Goal: Task Accomplishment & Management: Use online tool/utility

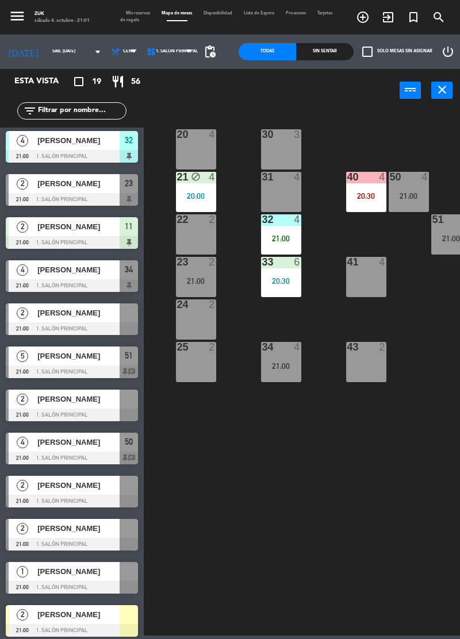
scroll to position [309, 0]
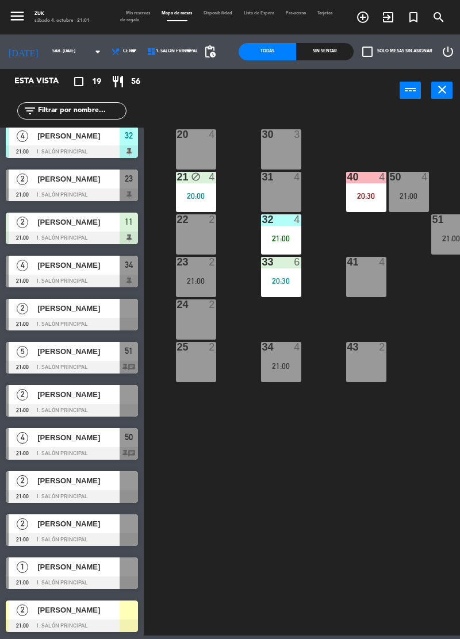
click at [57, 438] on span "[PERSON_NAME]" at bounding box center [78, 437] width 82 height 12
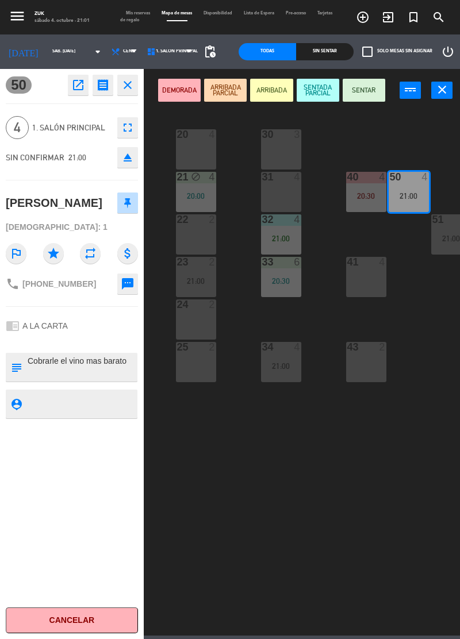
click at [318, 91] on button "SENTADA PARCIAL" at bounding box center [317, 90] width 43 height 23
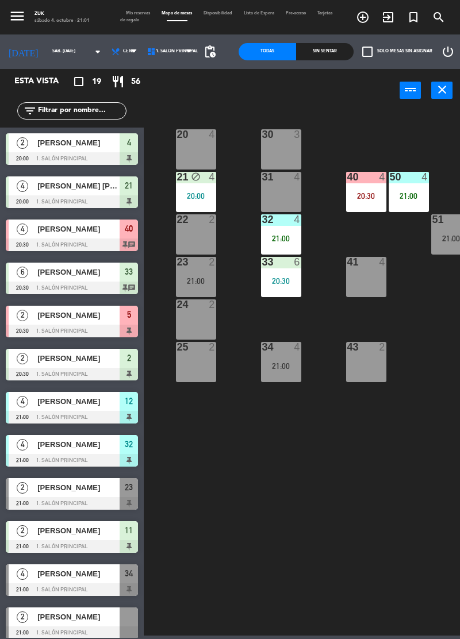
scroll to position [76, 0]
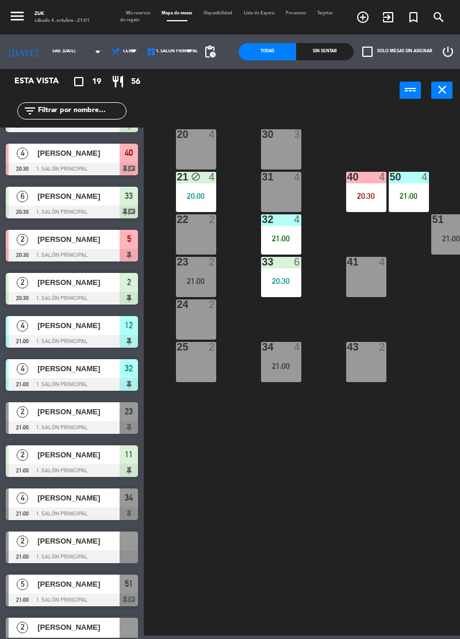
click at [59, 325] on span "[PERSON_NAME]" at bounding box center [78, 325] width 82 height 12
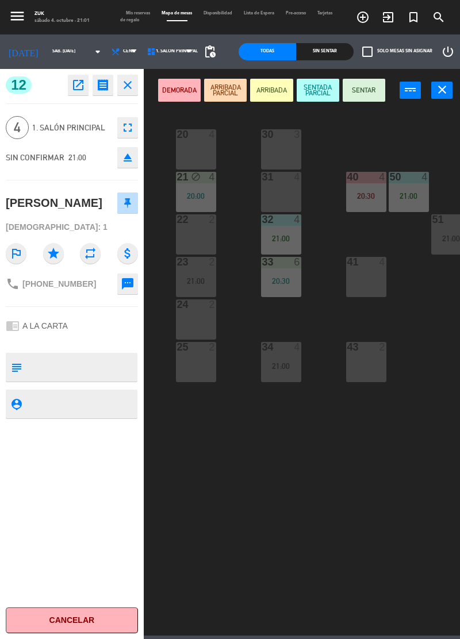
click at [371, 88] on button "SENTAR" at bounding box center [363, 90] width 43 height 23
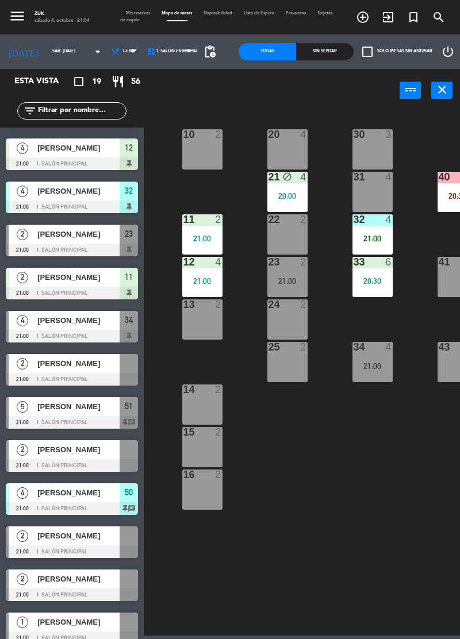
scroll to position [253, 0]
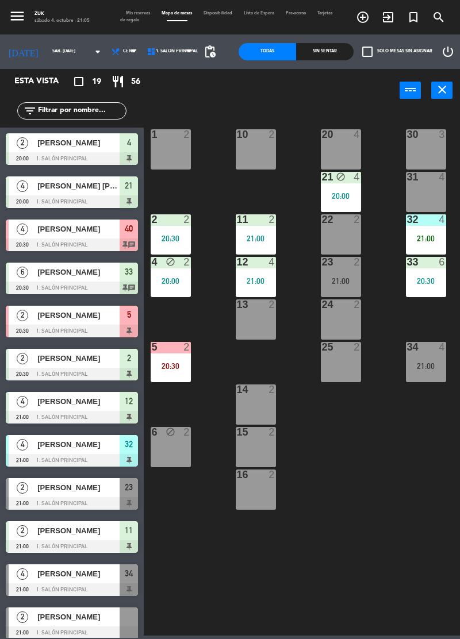
click at [61, 571] on span "[PERSON_NAME]" at bounding box center [78, 574] width 82 height 12
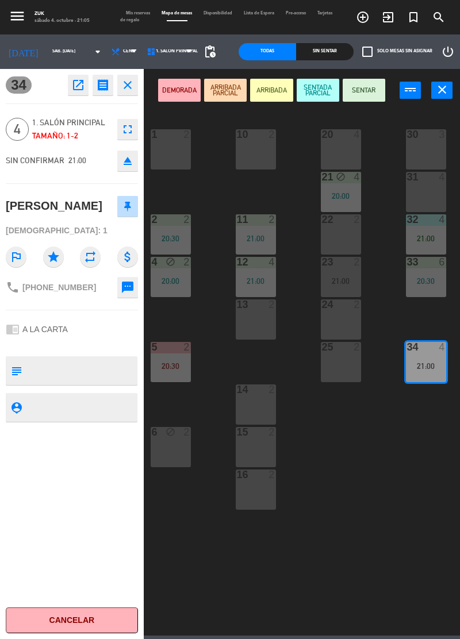
click at [367, 86] on button "SENTAR" at bounding box center [363, 90] width 43 height 23
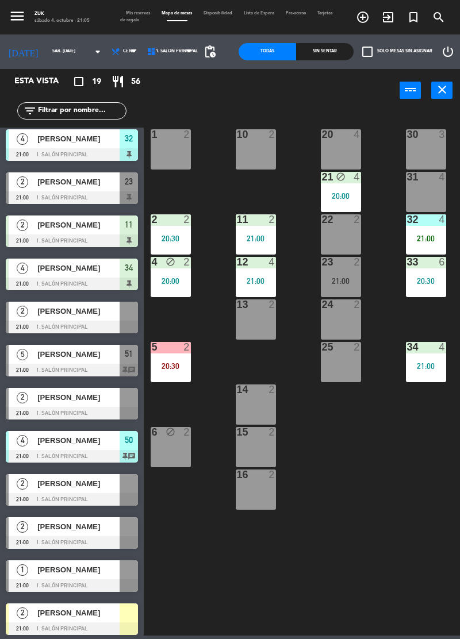
scroll to position [309, 0]
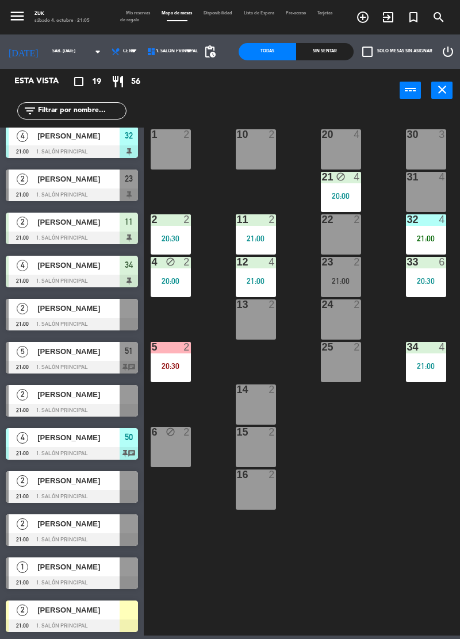
click at [46, 395] on span "[PERSON_NAME]" at bounding box center [78, 394] width 82 height 12
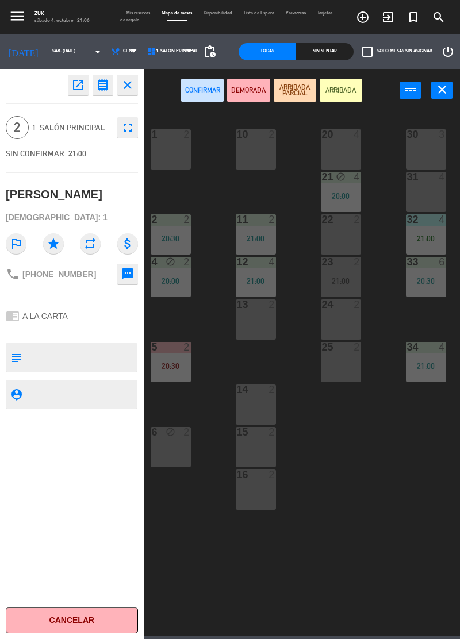
click at [345, 90] on button "ARRIBADA" at bounding box center [340, 90] width 43 height 23
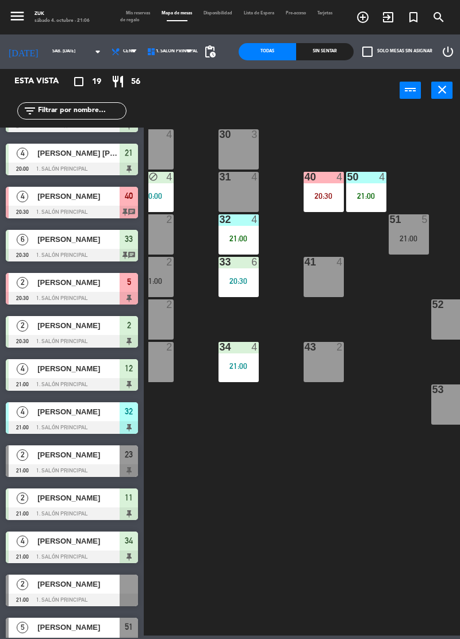
scroll to position [0, 188]
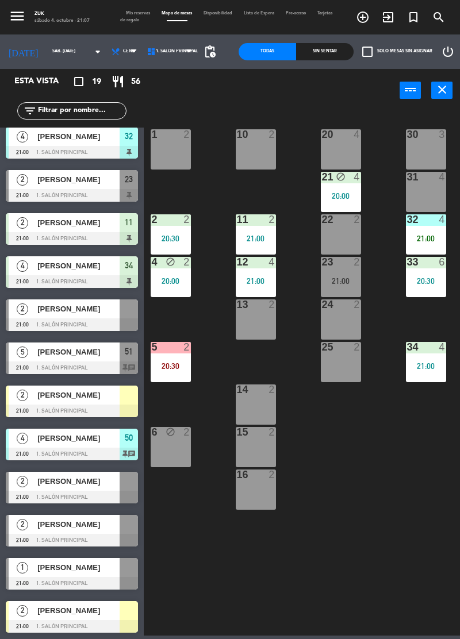
scroll to position [309, 0]
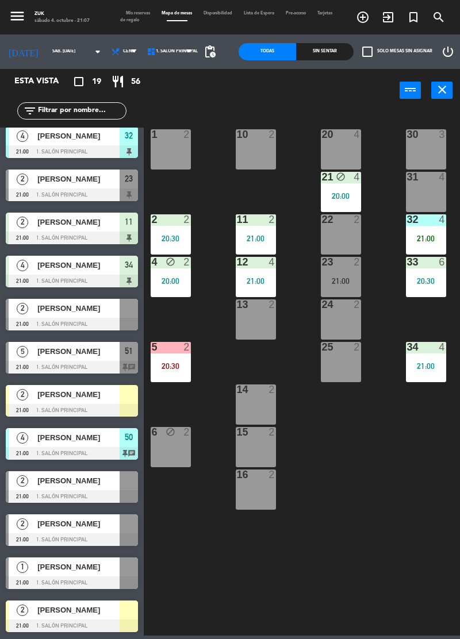
click at [65, 562] on span "[PERSON_NAME]" at bounding box center [78, 567] width 82 height 12
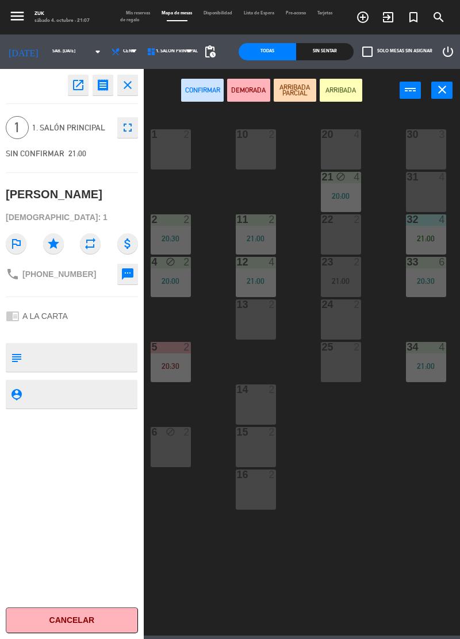
click at [137, 83] on button "close" at bounding box center [127, 85] width 21 height 21
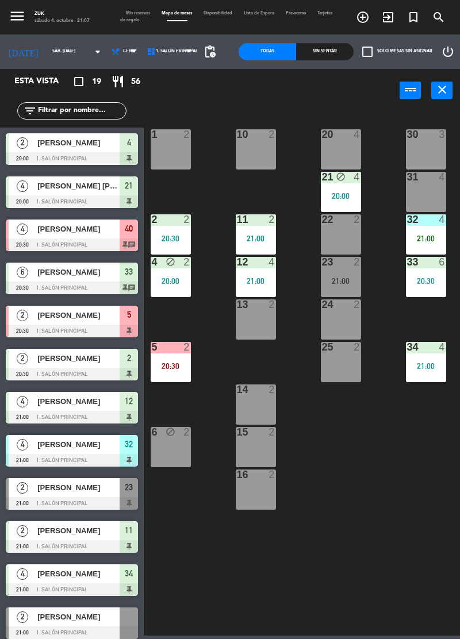
scroll to position [205, 0]
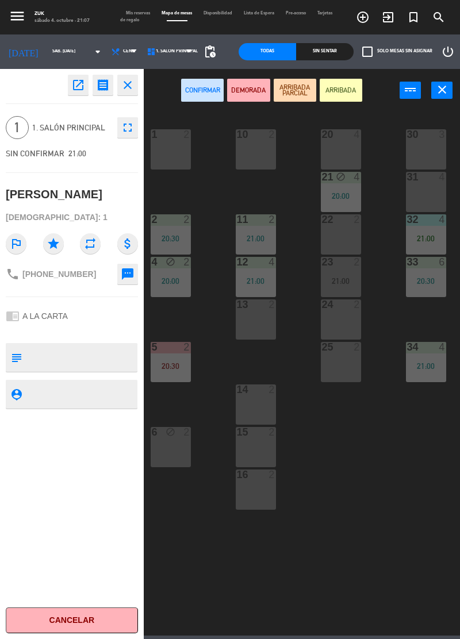
click at [134, 91] on icon "close" at bounding box center [128, 85] width 14 height 14
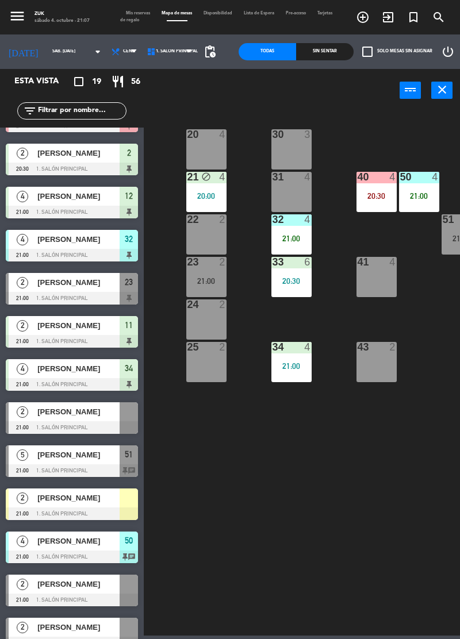
scroll to position [0, 137]
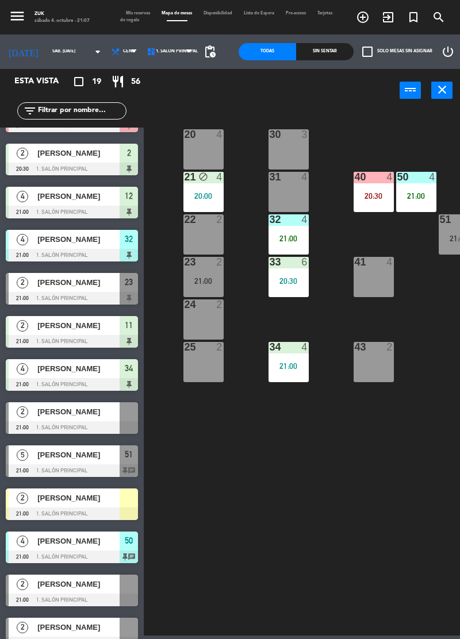
click at [377, 366] on div "43 2" at bounding box center [373, 362] width 40 height 40
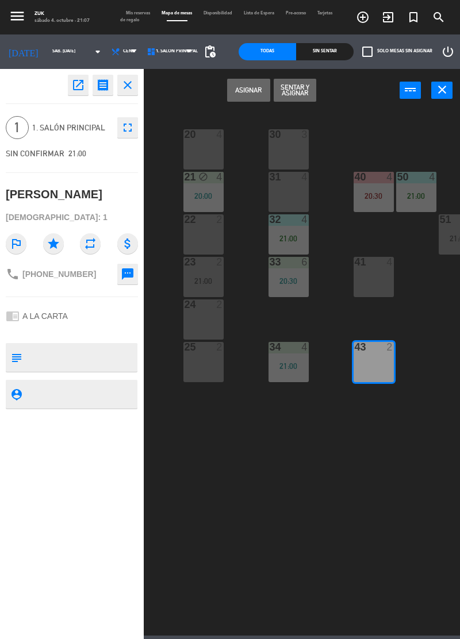
click at [249, 89] on button "Asignar" at bounding box center [248, 90] width 43 height 23
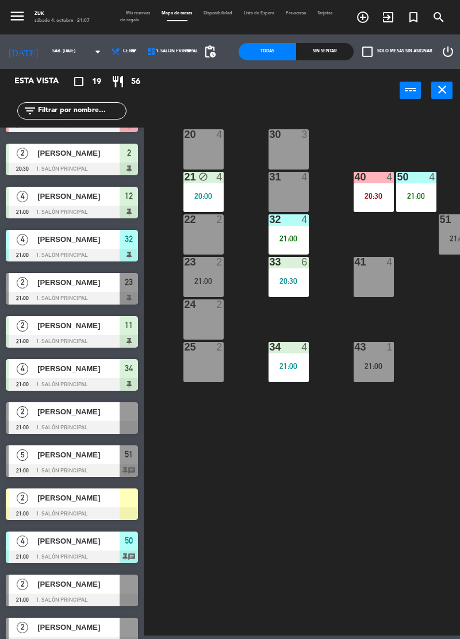
scroll to position [253, 0]
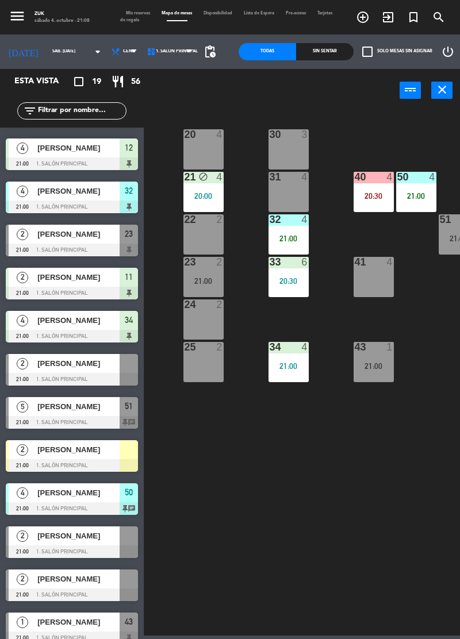
click at [442, 234] on div "21:00" at bounding box center [458, 238] width 40 height 8
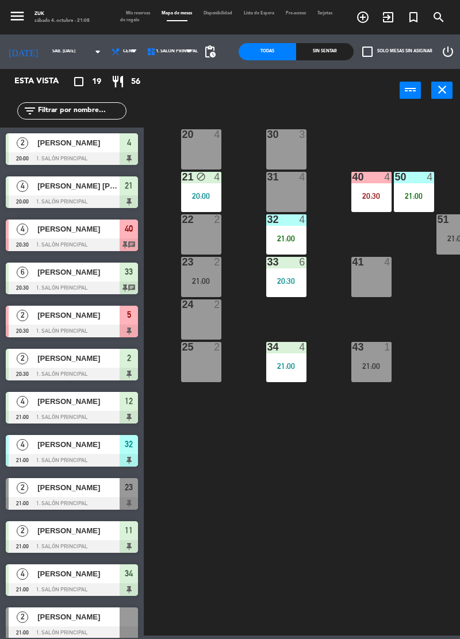
scroll to position [0, 168]
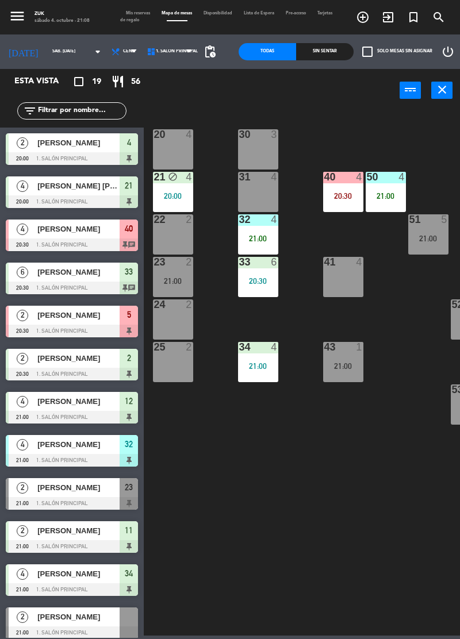
click at [435, 239] on div "21:00" at bounding box center [428, 238] width 40 height 8
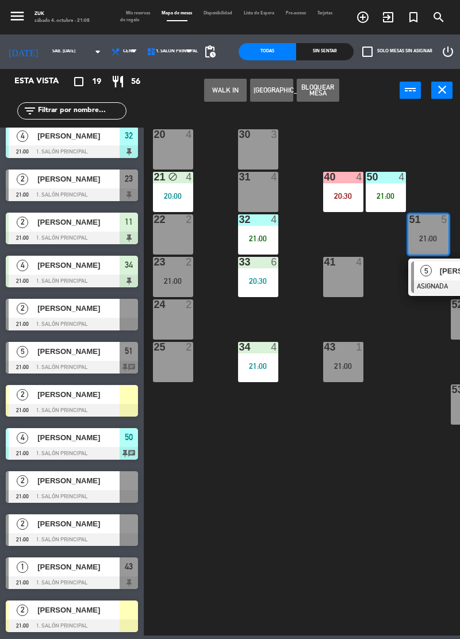
scroll to position [306, 0]
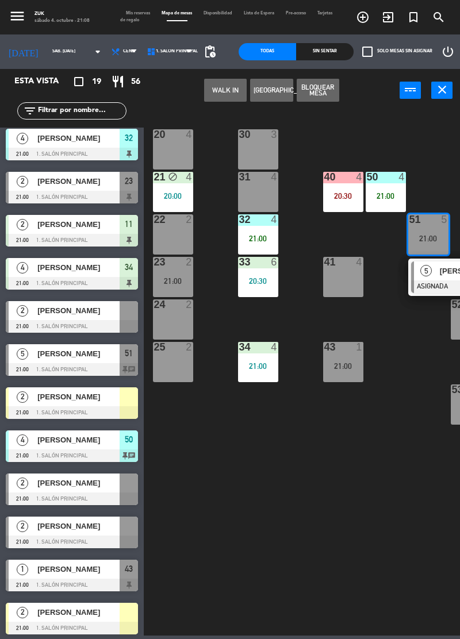
click at [48, 360] on span "[PERSON_NAME]" at bounding box center [78, 354] width 82 height 12
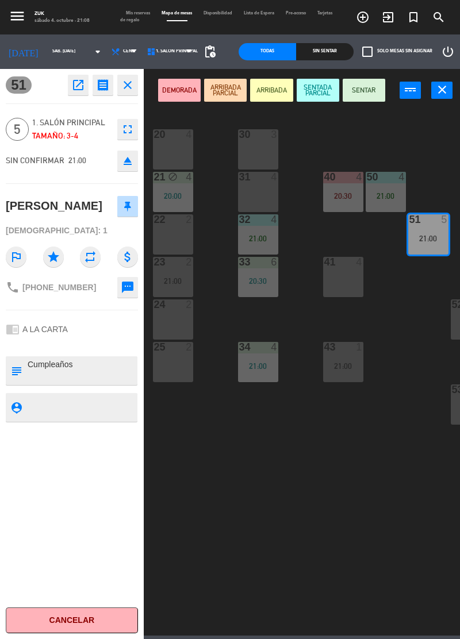
click at [361, 90] on button "SENTAR" at bounding box center [363, 90] width 43 height 23
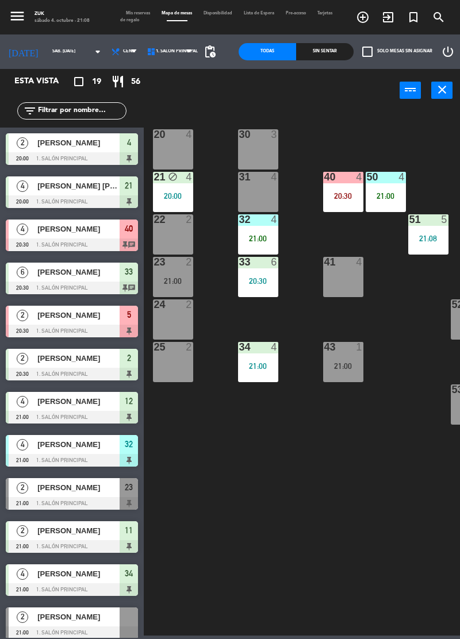
scroll to position [0, 0]
click at [263, 232] on div "32 4 21:00" at bounding box center [258, 234] width 40 height 40
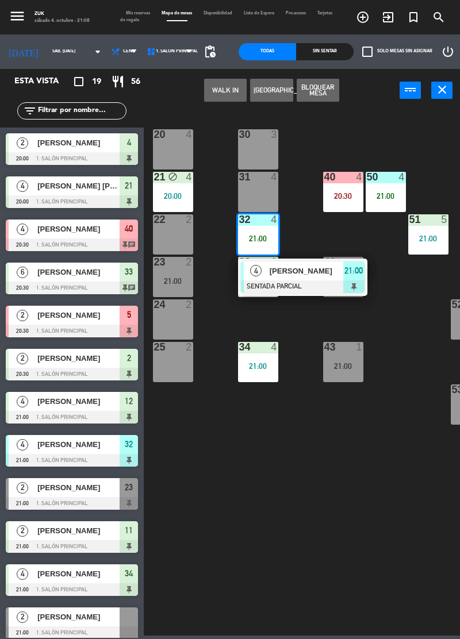
click at [111, 449] on span "[PERSON_NAME]" at bounding box center [78, 444] width 82 height 12
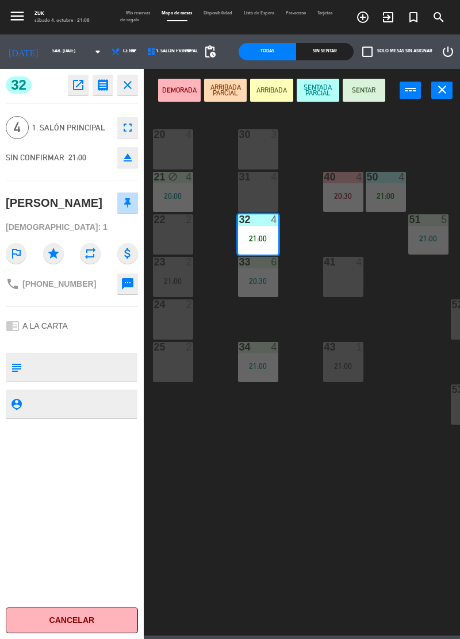
click at [361, 91] on button "SENTAR" at bounding box center [363, 90] width 43 height 23
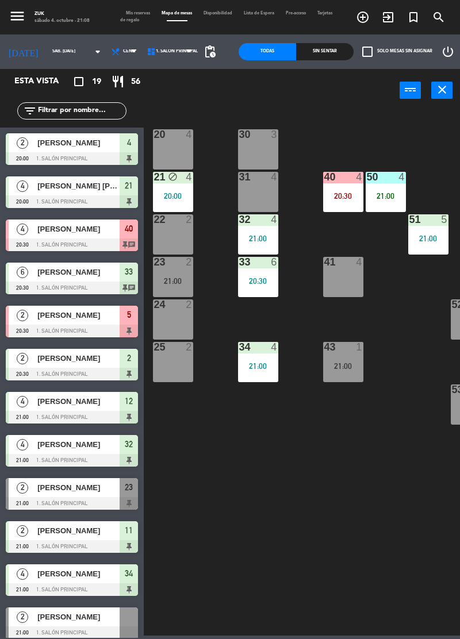
scroll to position [0, 198]
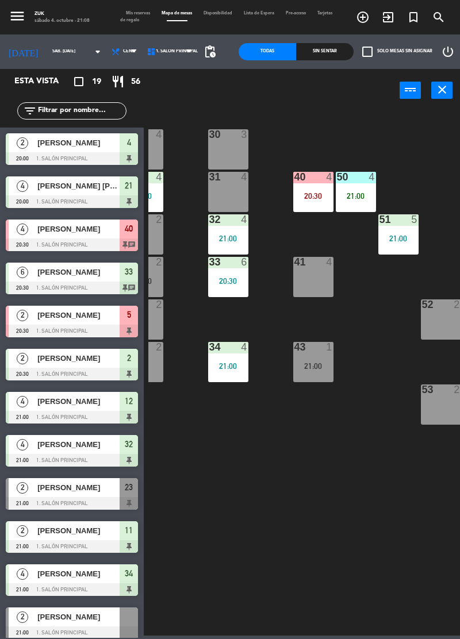
click at [357, 182] on div "50 4" at bounding box center [356, 177] width 40 height 11
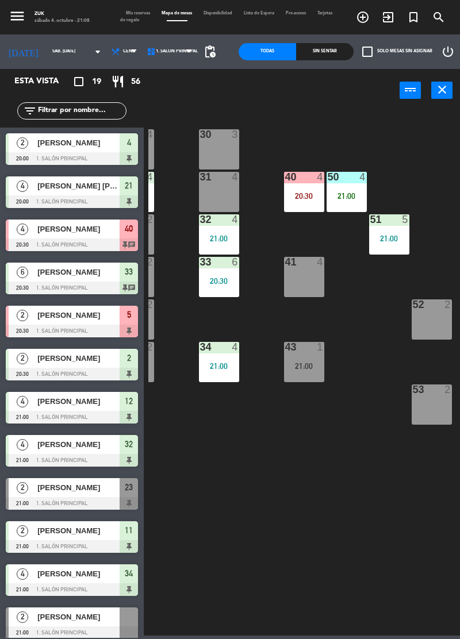
scroll to position [0, 207]
click at [313, 187] on div "40 4 20:30" at bounding box center [304, 192] width 40 height 40
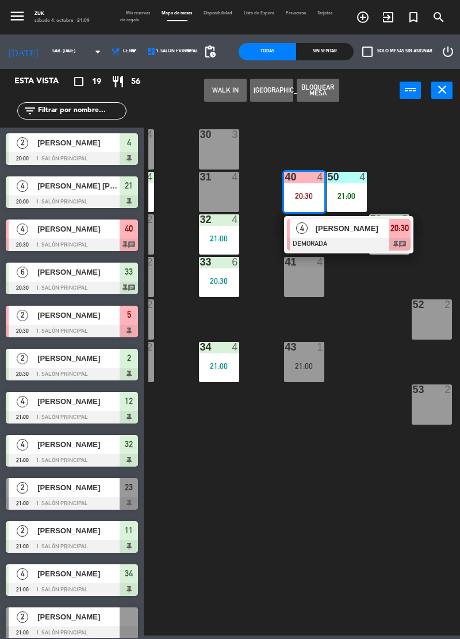
click at [56, 237] on div "[PERSON_NAME]" at bounding box center [77, 228] width 83 height 19
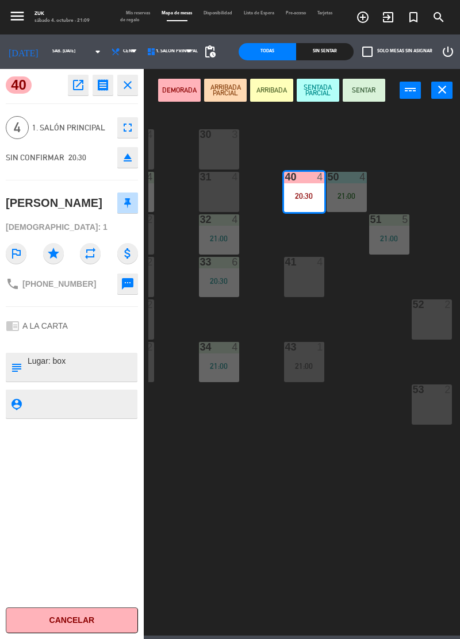
click at [358, 90] on button "SENTAR" at bounding box center [363, 90] width 43 height 23
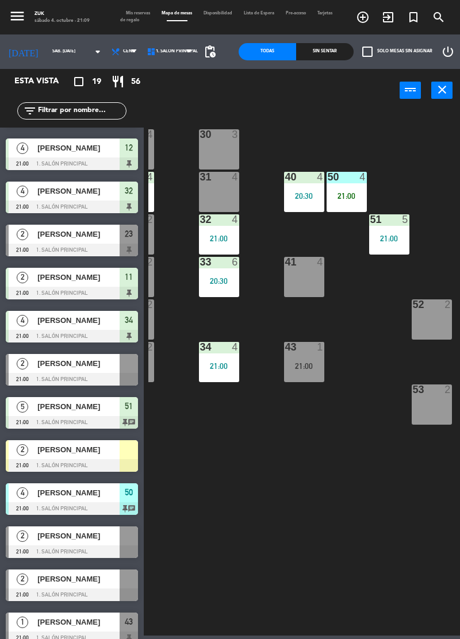
click at [309, 360] on div "43 1 21:00" at bounding box center [304, 362] width 40 height 40
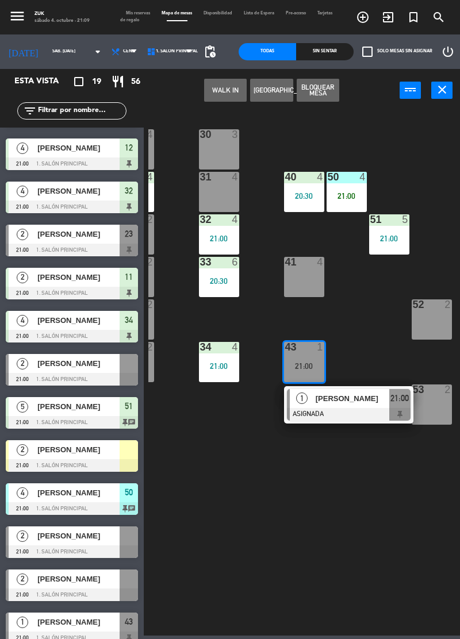
click at [52, 626] on span "[PERSON_NAME]" at bounding box center [78, 622] width 82 height 12
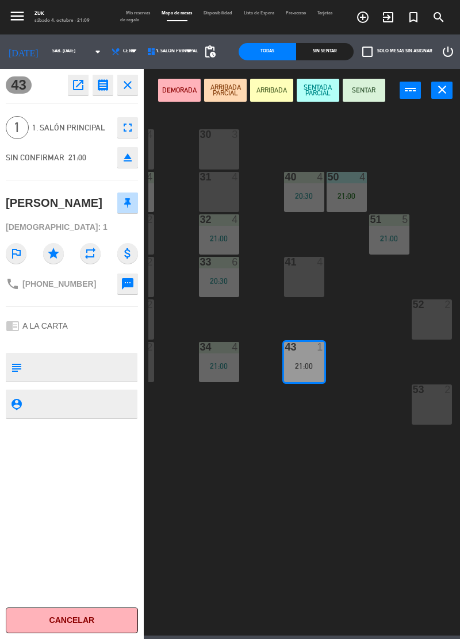
click at [369, 91] on button "SENTAR" at bounding box center [363, 90] width 43 height 23
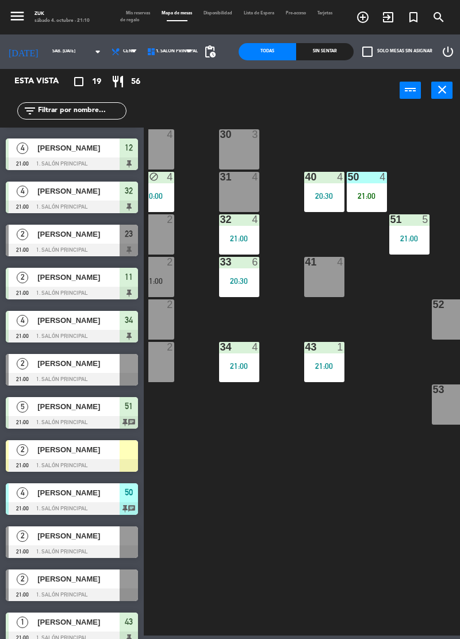
scroll to position [0, 187]
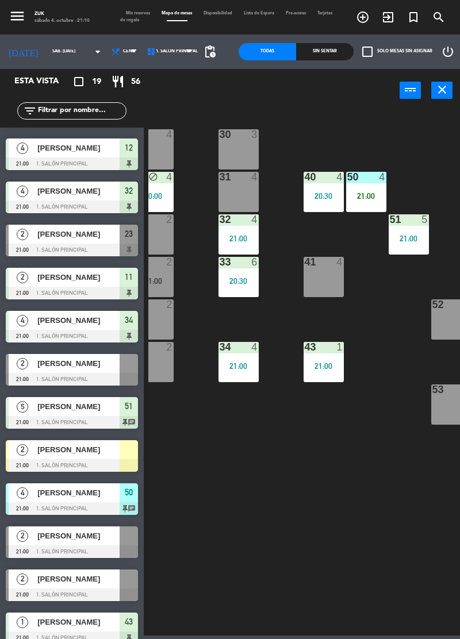
click at [333, 277] on div "41 4" at bounding box center [323, 277] width 40 height 40
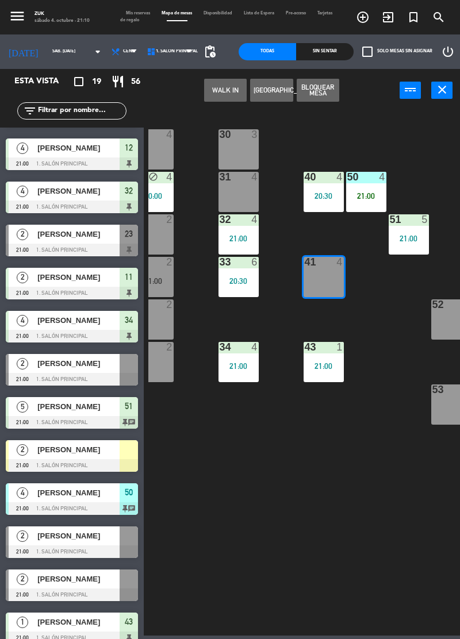
click at [325, 80] on button "Bloquear Mesa" at bounding box center [317, 90] width 43 height 23
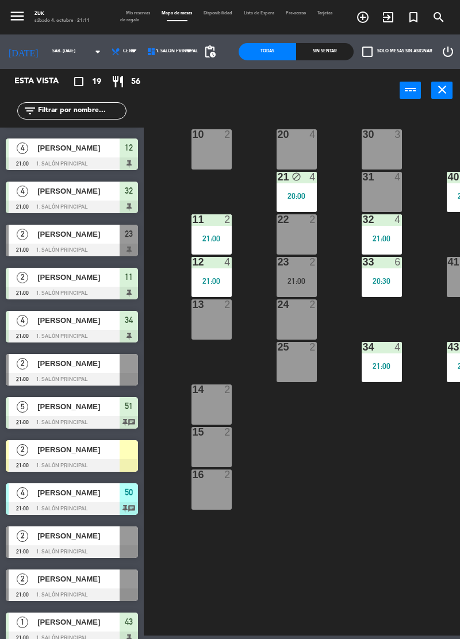
scroll to position [0, 43]
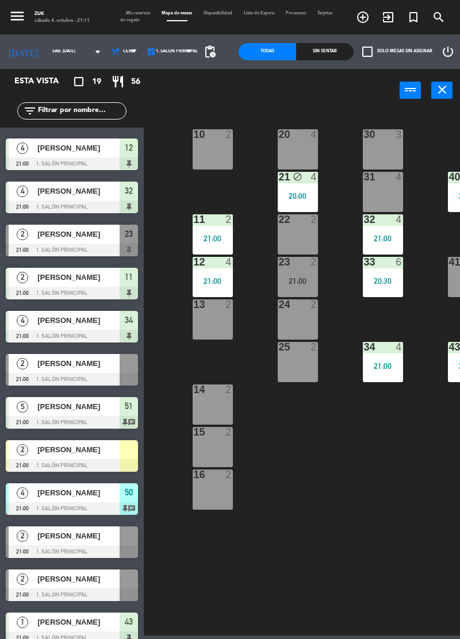
click at [225, 321] on div "13 2" at bounding box center [212, 319] width 40 height 40
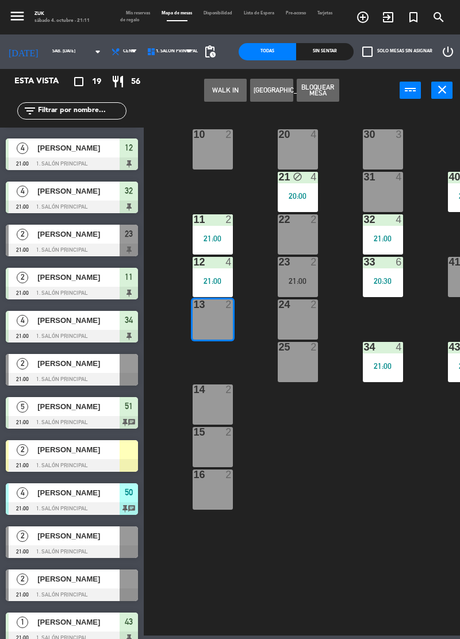
click at [327, 86] on button "Bloquear Mesa" at bounding box center [317, 90] width 43 height 23
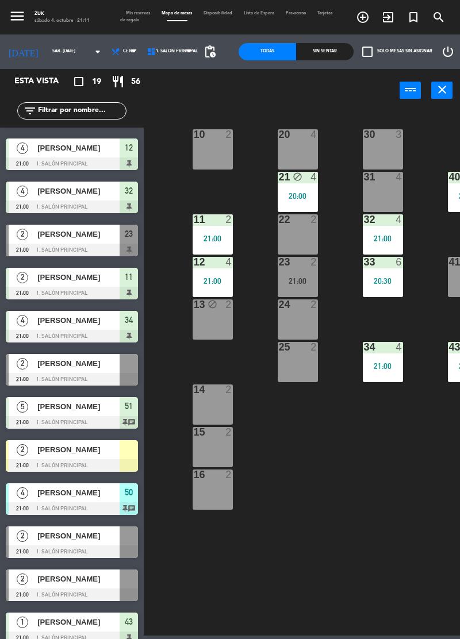
click at [217, 399] on div "14 2" at bounding box center [212, 404] width 40 height 40
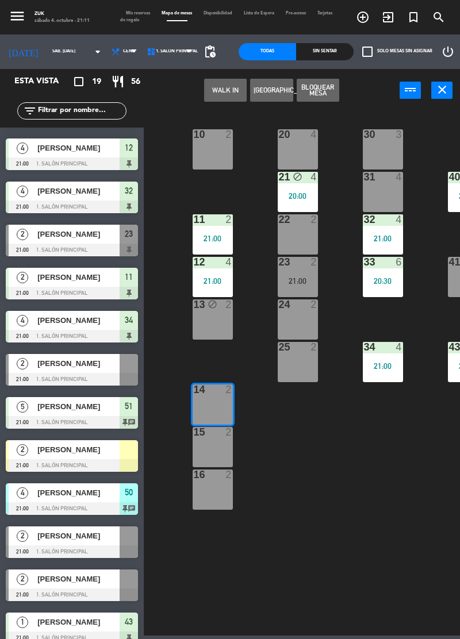
click at [327, 86] on button "Bloquear Mesa" at bounding box center [317, 90] width 43 height 23
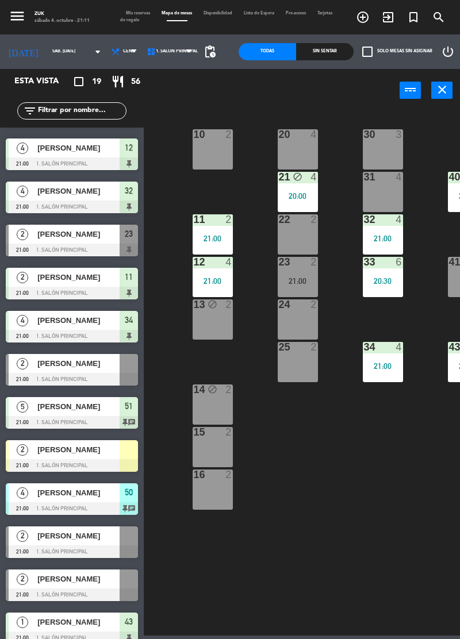
scroll to position [0, 0]
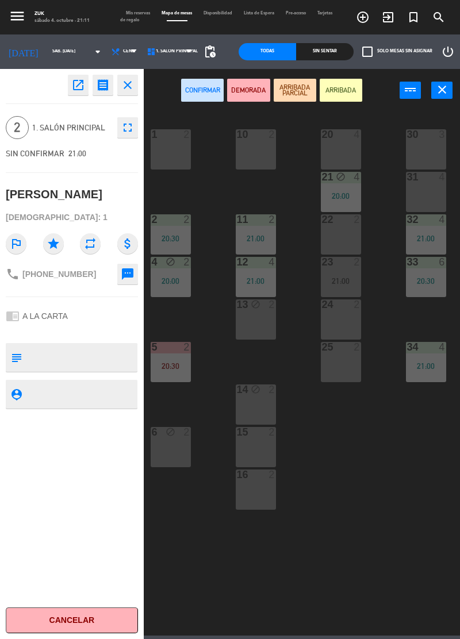
click at [127, 80] on icon "close" at bounding box center [128, 85] width 14 height 14
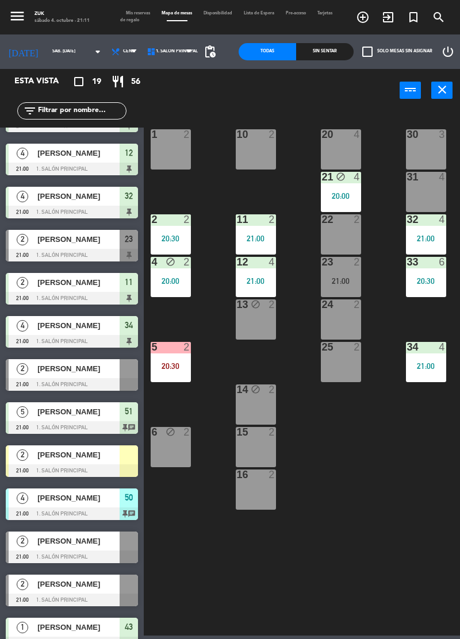
scroll to position [253, 0]
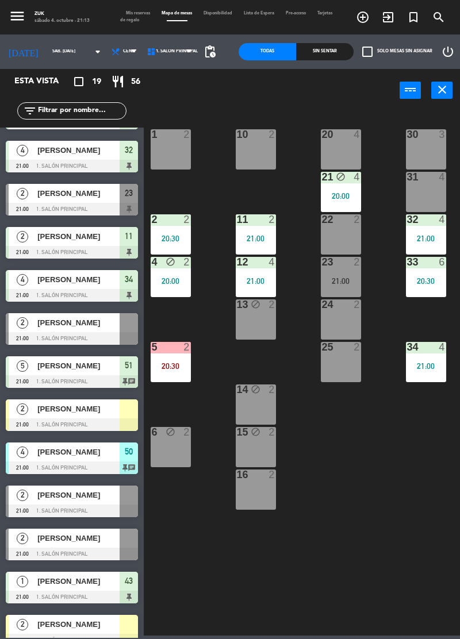
scroll to position [309, 0]
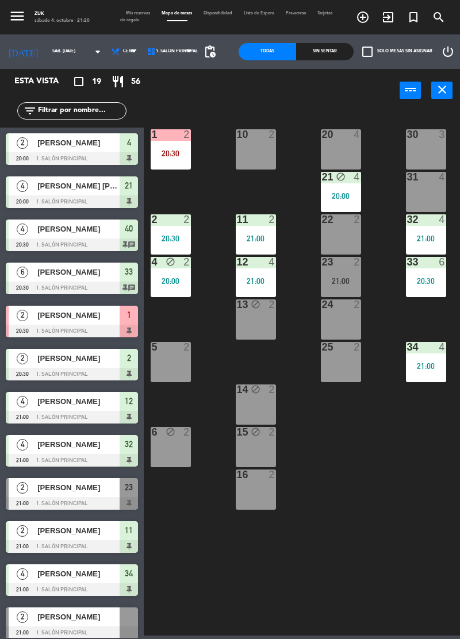
click at [344, 187] on div "21 block 4 20:00" at bounding box center [341, 192] width 40 height 40
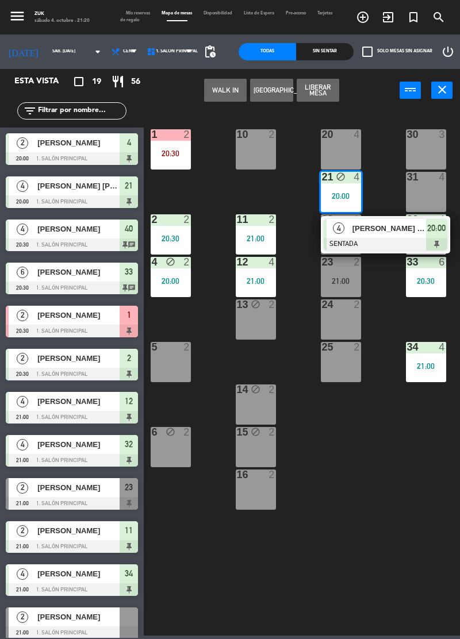
click at [330, 82] on button "Liberar Mesa" at bounding box center [317, 90] width 43 height 23
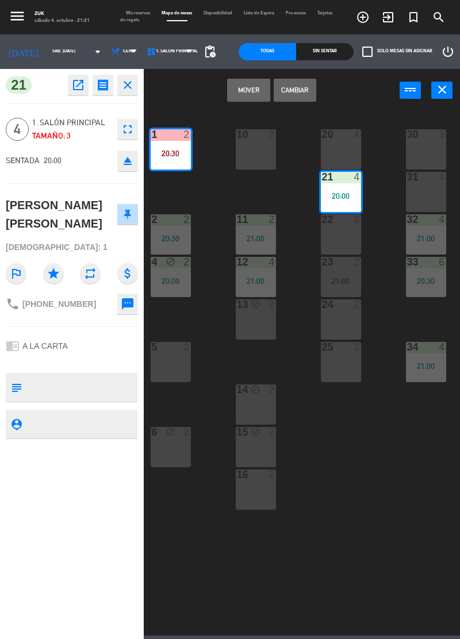
click at [329, 425] on div "1 2 20:30 10 2 20 4 30 3 21 4 20:00 31 4 40 4 20:30 50 4 21:00 2 2 20:30 11 2 2…" at bounding box center [303, 372] width 311 height 527
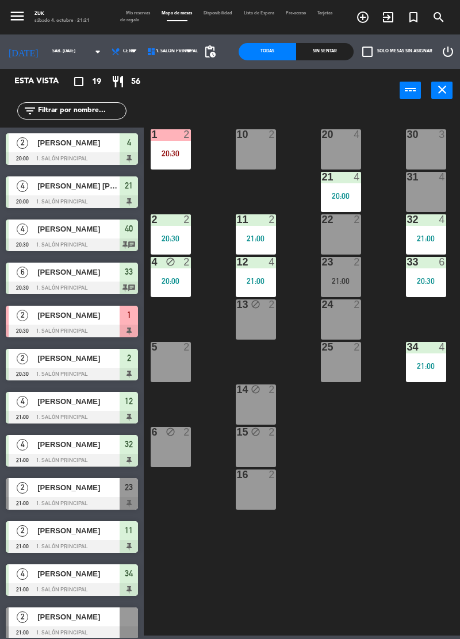
click at [260, 237] on div "21:00" at bounding box center [256, 238] width 40 height 8
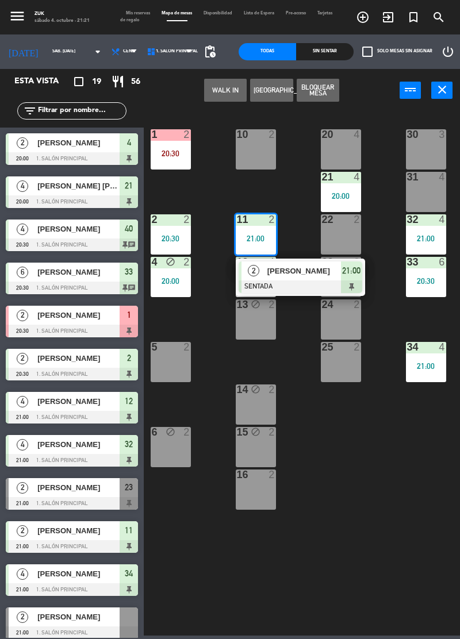
click at [324, 90] on button "Bloquear Mesa" at bounding box center [317, 90] width 43 height 23
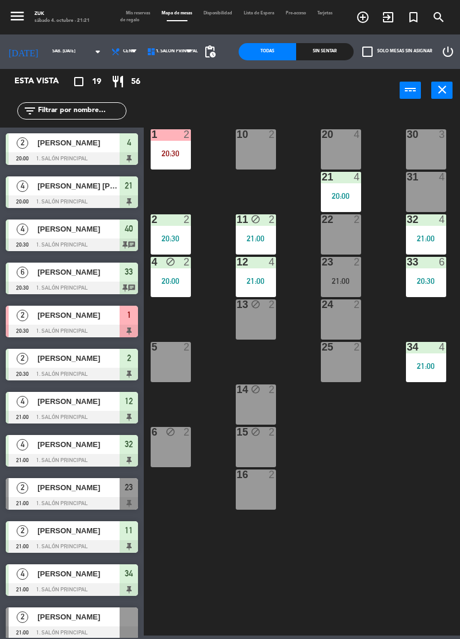
click at [257, 275] on div "12 4 21:00" at bounding box center [256, 277] width 40 height 40
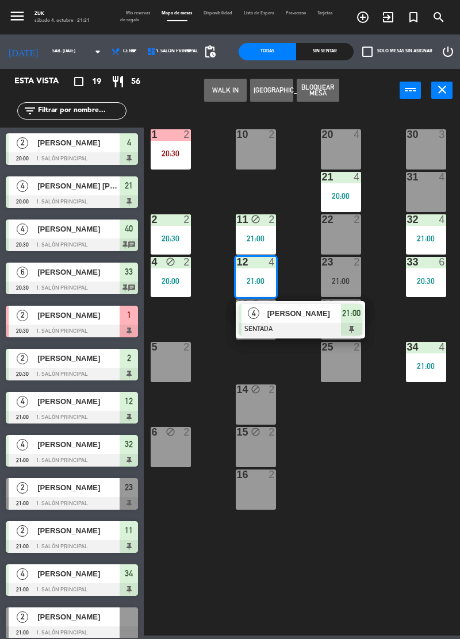
click at [318, 92] on button "Bloquear Mesa" at bounding box center [317, 90] width 43 height 23
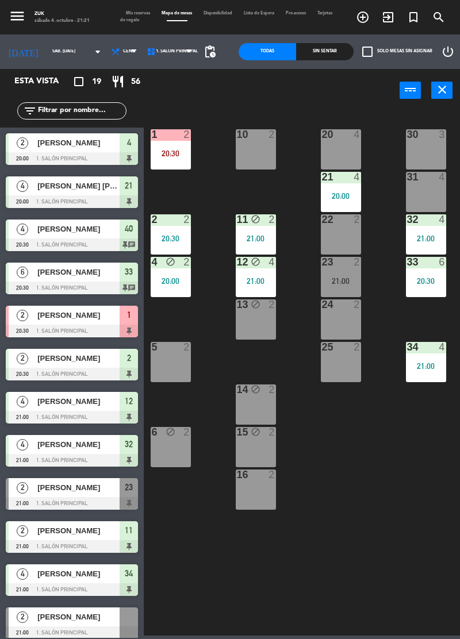
click at [252, 313] on div "13 block 2" at bounding box center [256, 319] width 40 height 40
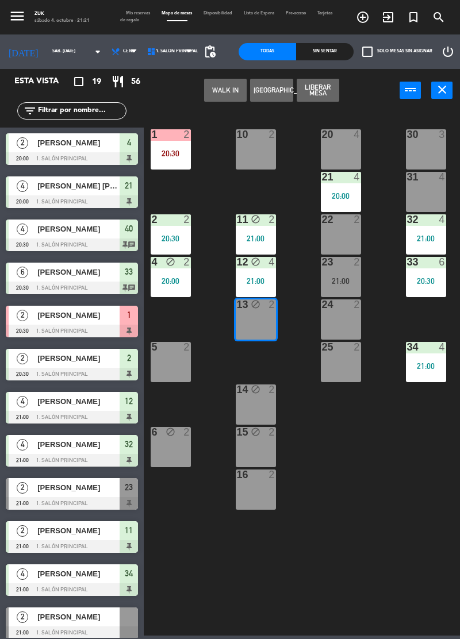
click at [314, 92] on button "Liberar Mesa" at bounding box center [317, 90] width 43 height 23
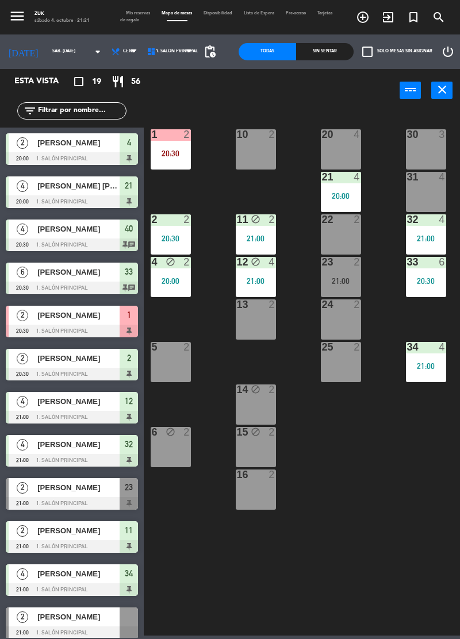
click at [260, 310] on div "13 2" at bounding box center [256, 319] width 40 height 40
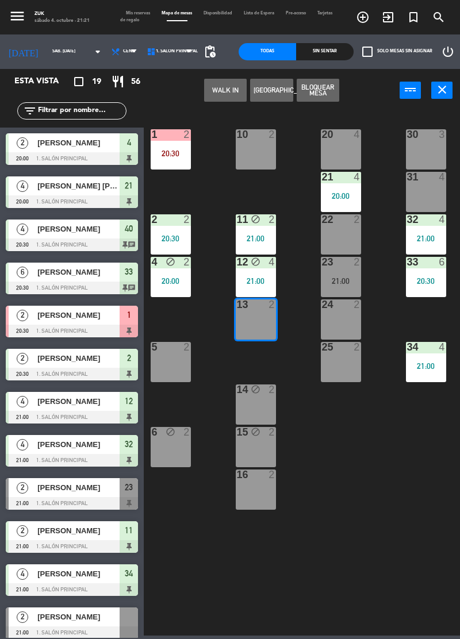
click at [317, 91] on button "Bloquear Mesa" at bounding box center [317, 90] width 43 height 23
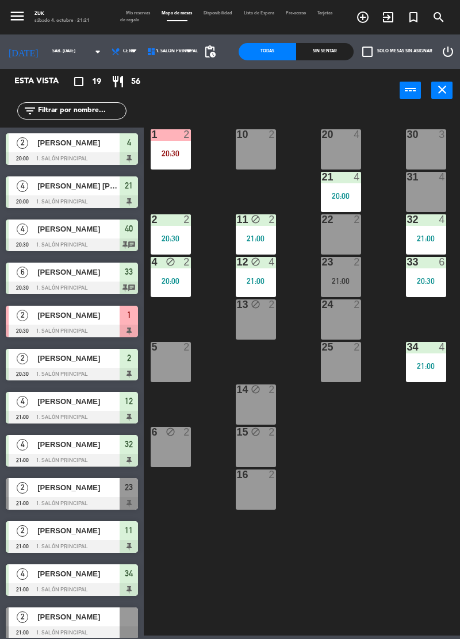
click at [255, 404] on div "14 block 2" at bounding box center [256, 404] width 40 height 40
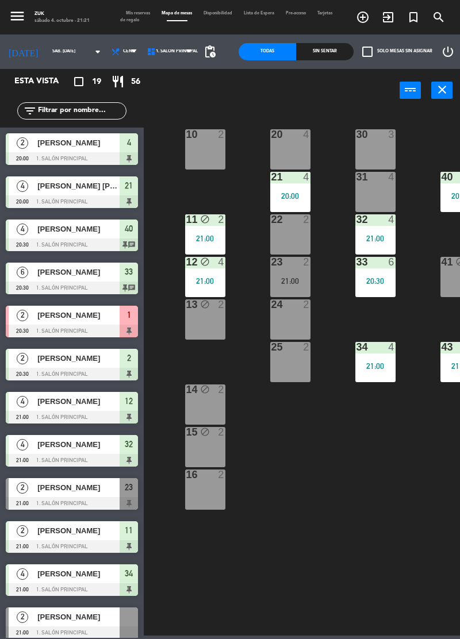
scroll to position [0, 52]
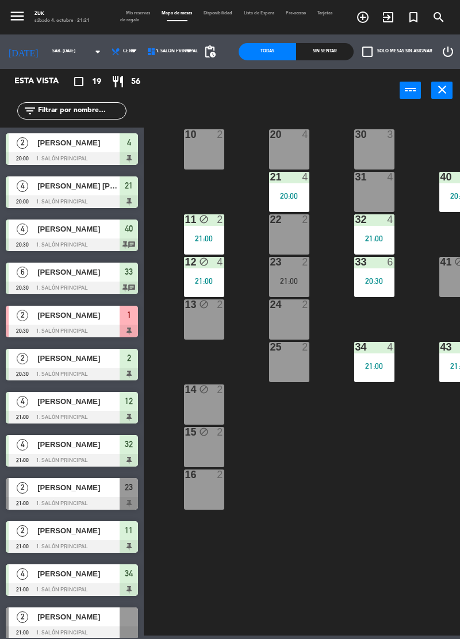
click at [294, 267] on div "23 2" at bounding box center [289, 262] width 40 height 11
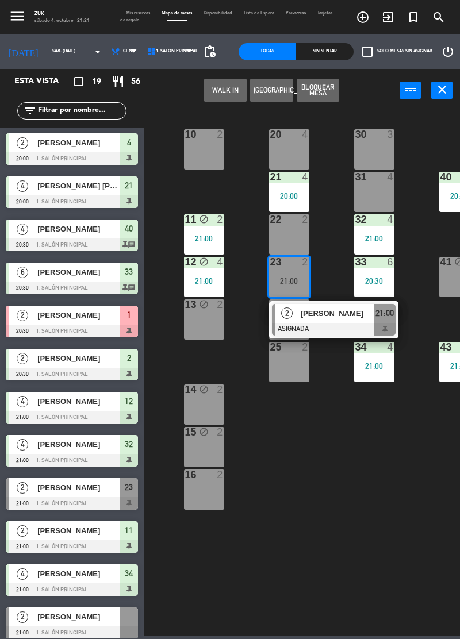
click at [317, 87] on button "Bloquear Mesa" at bounding box center [317, 90] width 43 height 23
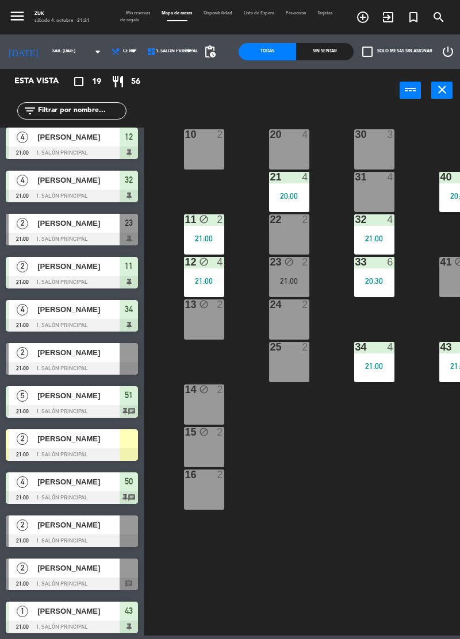
scroll to position [309, 0]
